Goal: Information Seeking & Learning: Compare options

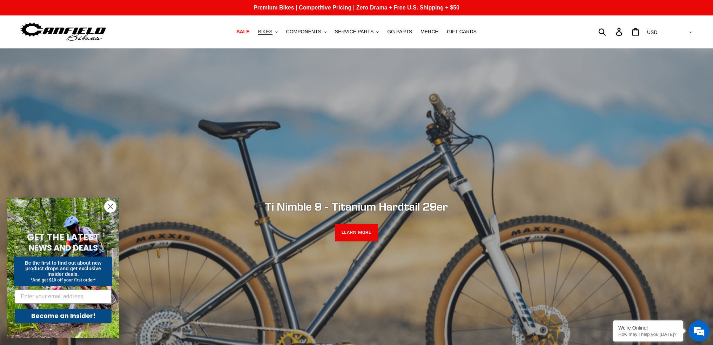
click at [272, 33] on span "BIKES" at bounding box center [265, 32] width 14 height 6
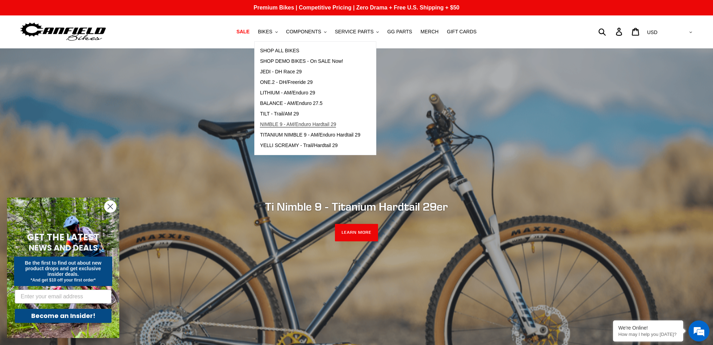
click at [308, 121] on span "NIMBLE 9 - AM/Enduro Hardtail 29" at bounding box center [298, 124] width 76 height 6
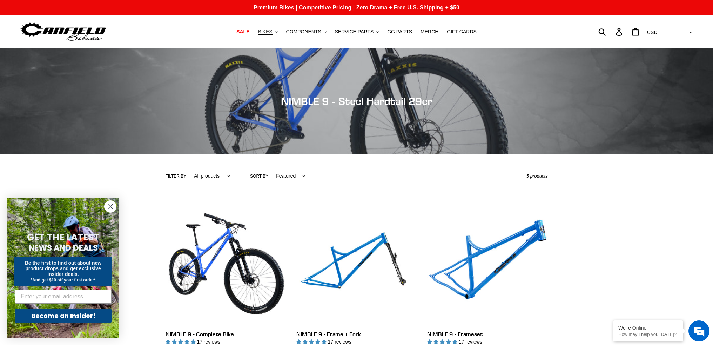
click at [272, 34] on span "BIKES" at bounding box center [265, 32] width 14 height 6
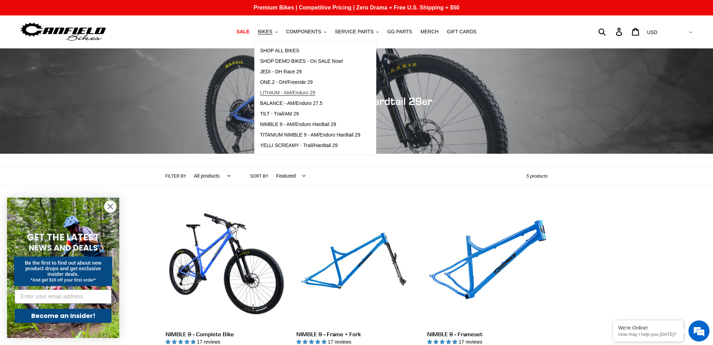
click at [302, 93] on span "LITHIUM - AM/Enduro 29" at bounding box center [287, 93] width 55 height 6
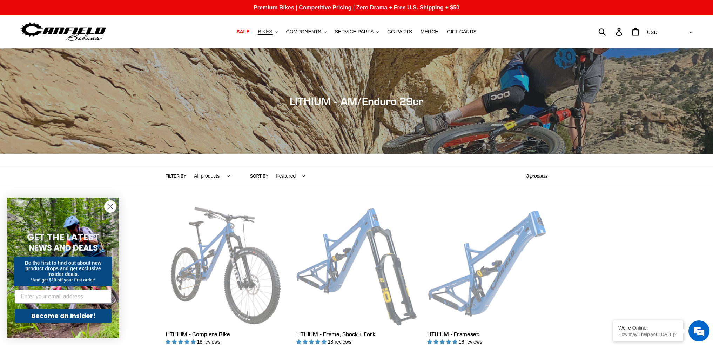
click at [272, 32] on span "BIKES" at bounding box center [265, 32] width 14 height 6
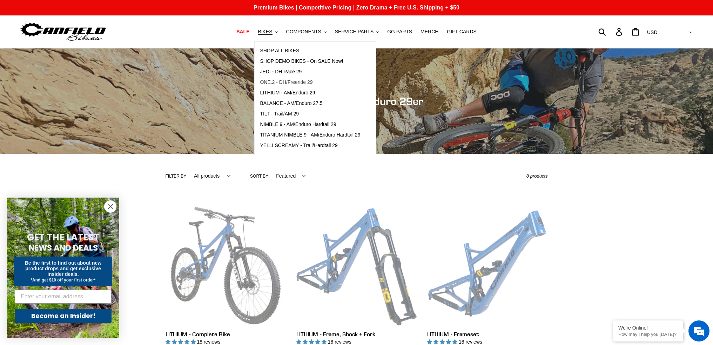
click at [285, 82] on span "ONE.2 - DH/Freeride 29" at bounding box center [286, 82] width 53 height 6
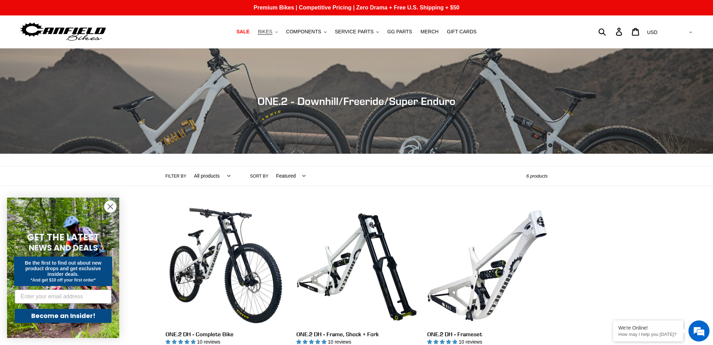
click at [272, 29] on span "BIKES" at bounding box center [265, 32] width 14 height 6
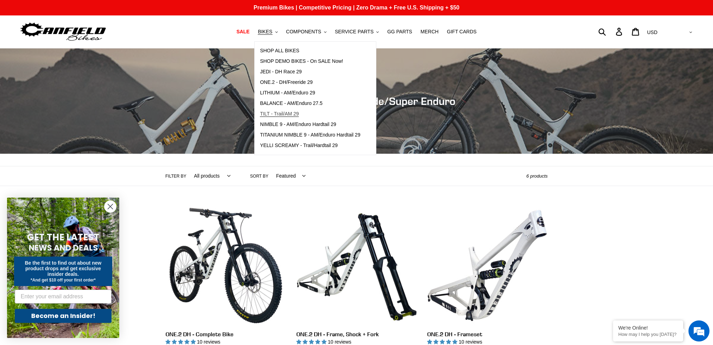
click at [299, 114] on span "TILT - Trail/AM 29" at bounding box center [279, 114] width 39 height 6
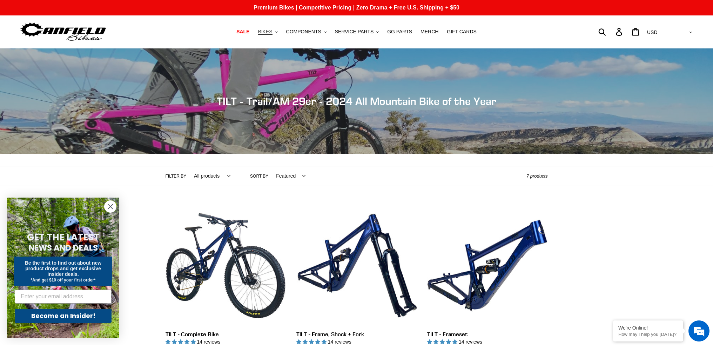
click at [272, 33] on span "BIKES" at bounding box center [265, 32] width 14 height 6
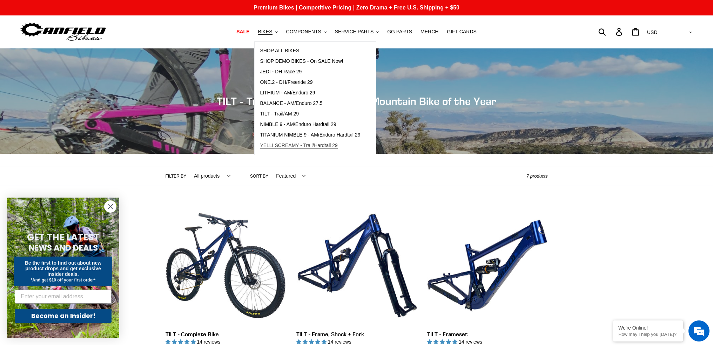
click at [317, 144] on span "YELLI SCREAMY - Trail/Hardtail 29" at bounding box center [299, 145] width 78 height 6
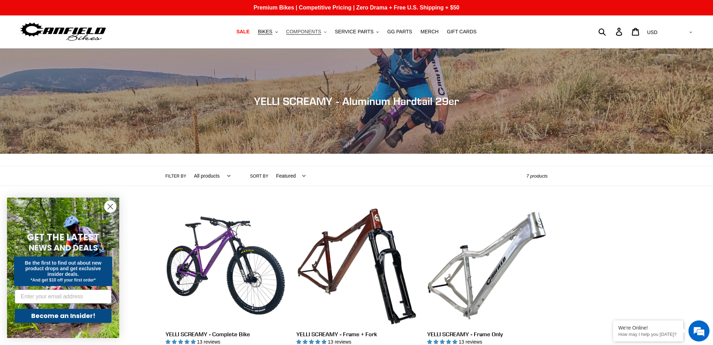
click at [326, 34] on button "COMPONENTS .cls-1{fill:#231f20}" at bounding box center [306, 31] width 47 height 9
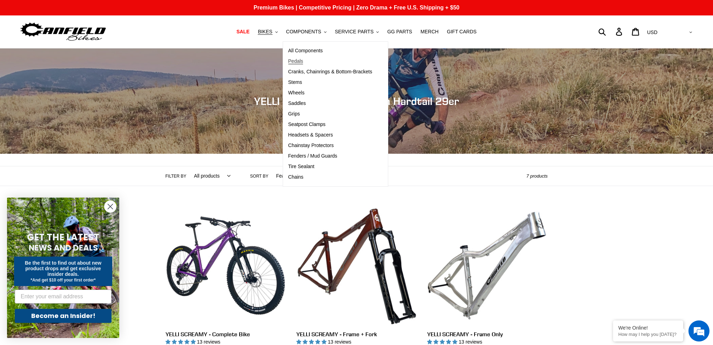
click at [300, 62] on span "Pedals" at bounding box center [295, 61] width 15 height 6
